Goal: Task Accomplishment & Management: Use online tool/utility

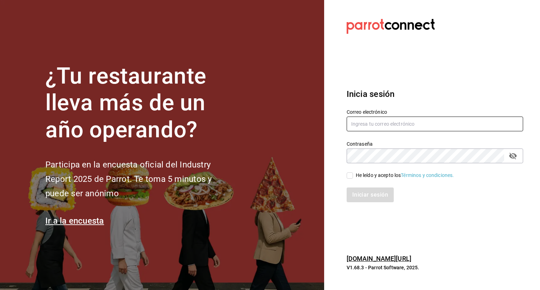
type input "mario.nino@grupocosteno.com"
click at [349, 176] on input "He leído y acepto los Términos y condiciones." at bounding box center [349, 176] width 6 height 6
checkbox input "true"
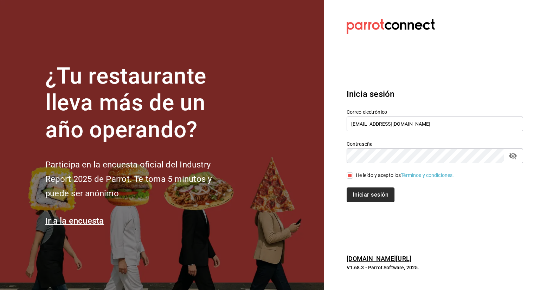
click at [360, 192] on button "Iniciar sesión" at bounding box center [370, 195] width 48 height 15
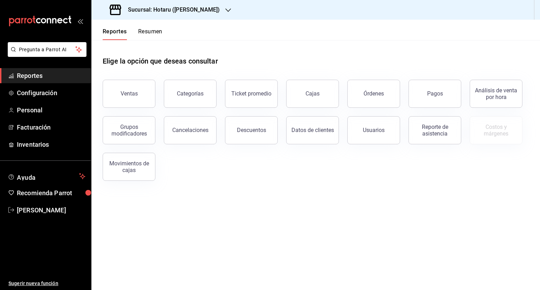
click at [225, 9] on icon "button" at bounding box center [228, 10] width 6 height 4
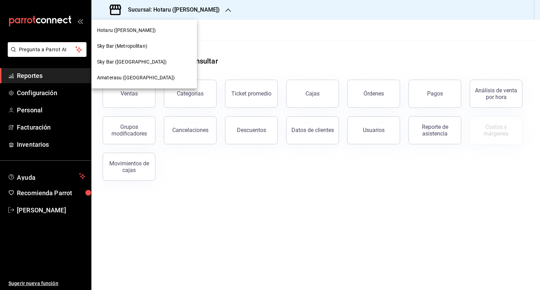
click at [132, 80] on span "Amaterasu ([GEOGRAPHIC_DATA])" at bounding box center [136, 77] width 78 height 7
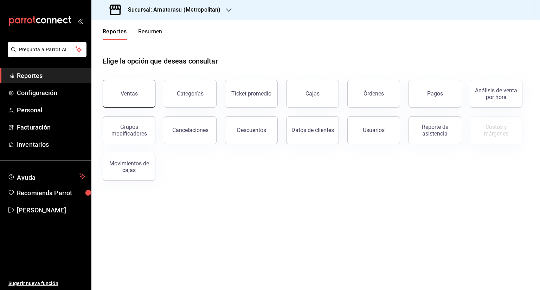
click at [127, 90] on div "Ventas" at bounding box center [129, 93] width 17 height 7
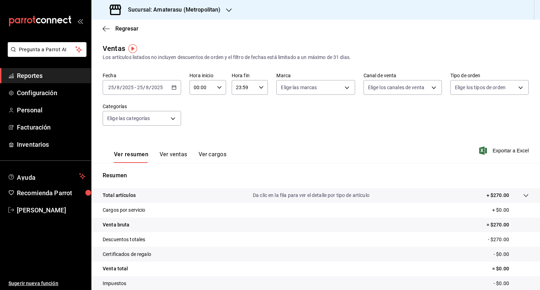
click at [171, 89] on icon "button" at bounding box center [173, 87] width 5 height 5
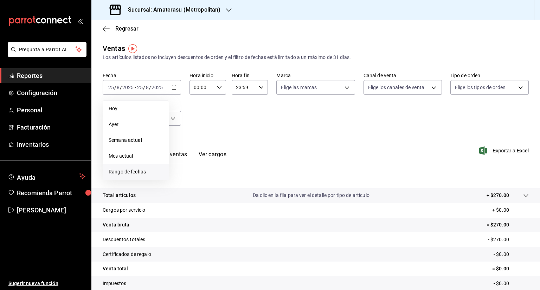
click at [123, 173] on span "Rango de fechas" at bounding box center [136, 171] width 54 height 7
click at [180, 179] on button "18" at bounding box center [183, 180] width 12 height 13
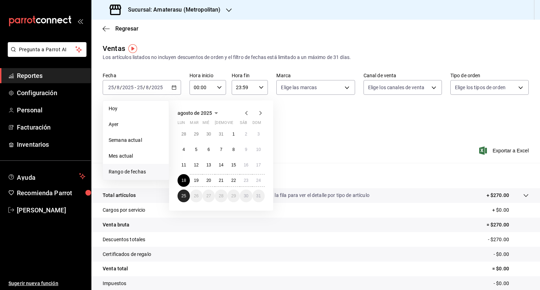
click at [183, 199] on button "25" at bounding box center [183, 196] width 12 height 13
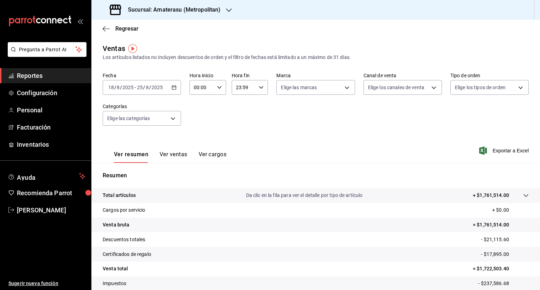
click at [217, 86] on icon "button" at bounding box center [219, 87] width 5 height 5
click at [197, 130] on span "05" at bounding box center [197, 131] width 7 height 6
type input "05:00"
click at [258, 88] on div at bounding box center [270, 145] width 540 height 290
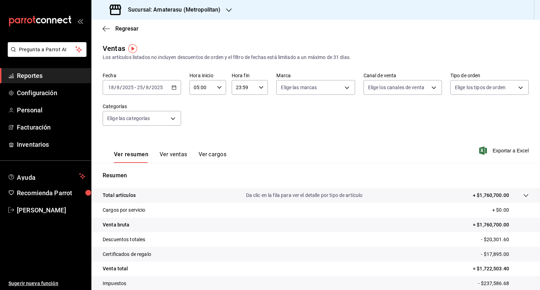
click at [259, 88] on icon "button" at bounding box center [261, 87] width 5 height 5
click at [240, 132] on span "05" at bounding box center [238, 131] width 7 height 6
click at [257, 104] on span "00" at bounding box center [256, 106] width 7 height 6
type input "05:00"
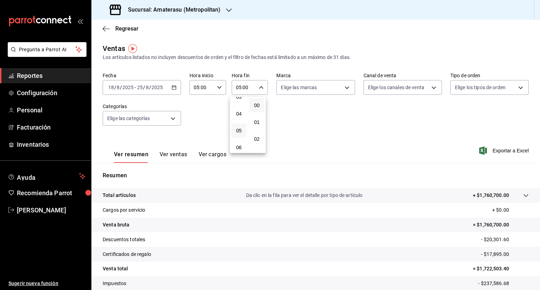
click at [344, 86] on div at bounding box center [270, 145] width 540 height 290
click at [344, 86] on body "Pregunta a Parrot AI Reportes Configuración Personal Facturación Inventarios Ay…" at bounding box center [270, 145] width 540 height 290
click at [283, 114] on input "checkbox" at bounding box center [282, 115] width 6 height 6
checkbox input "true"
type input "e4cd7fcb-d45b-43ae-a99f-ad4ccfcd9032,f3afaab8-8c3d-4e49-a299-af9bdf6027b2"
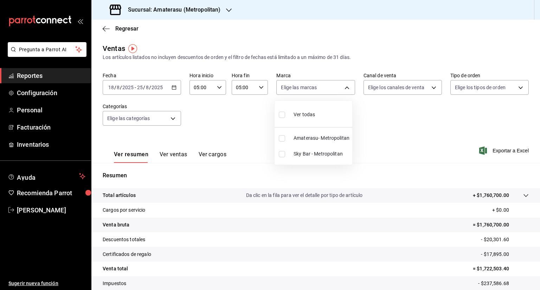
checkbox input "true"
click at [398, 130] on div at bounding box center [270, 145] width 540 height 290
click at [479, 150] on icon "button" at bounding box center [483, 151] width 8 height 8
